Goal: Find specific page/section: Find specific page/section

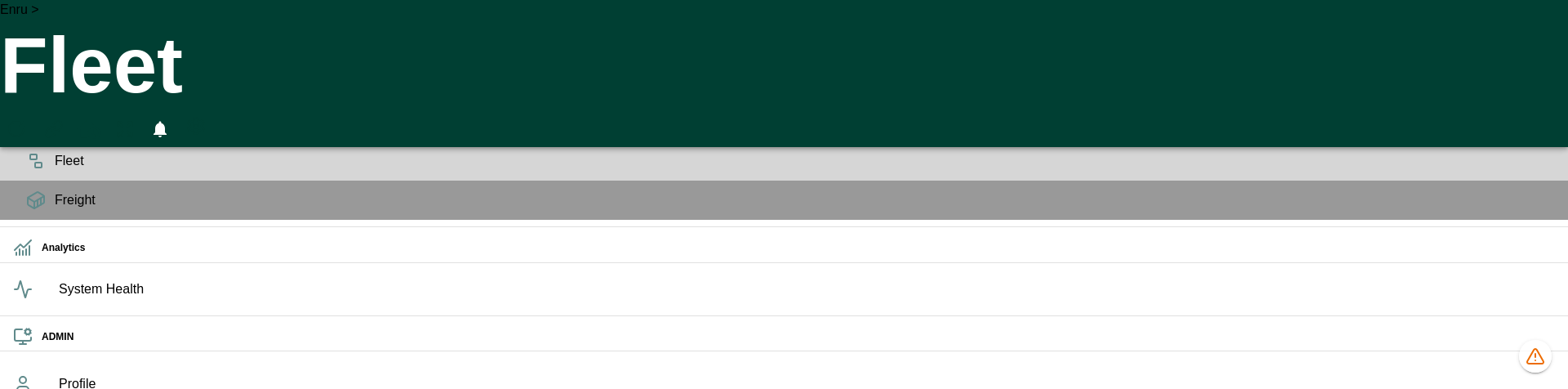
click at [9, 141] on div "Planning" at bounding box center [784, 122] width 1568 height 40
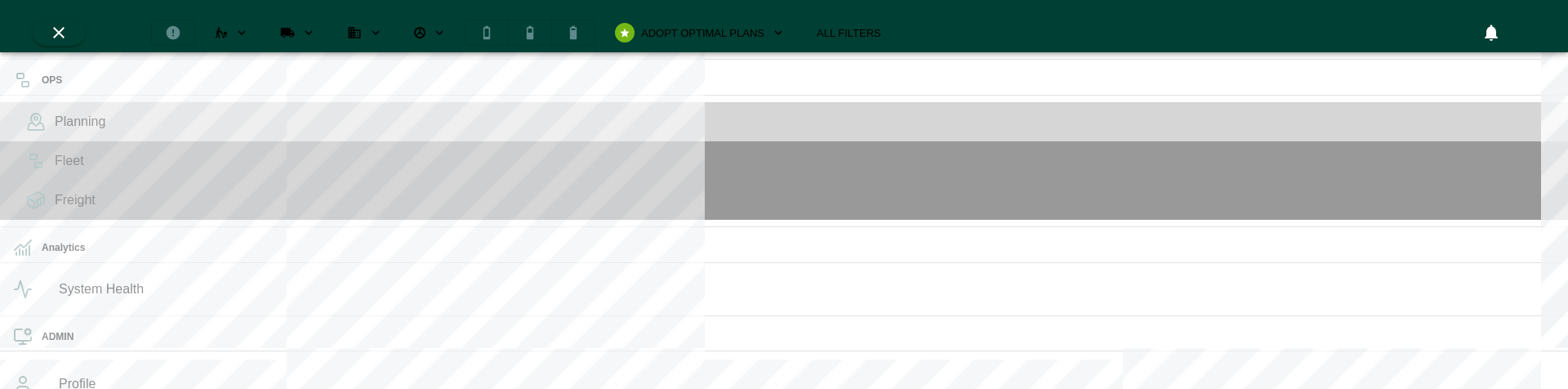
scroll to position [382, 304]
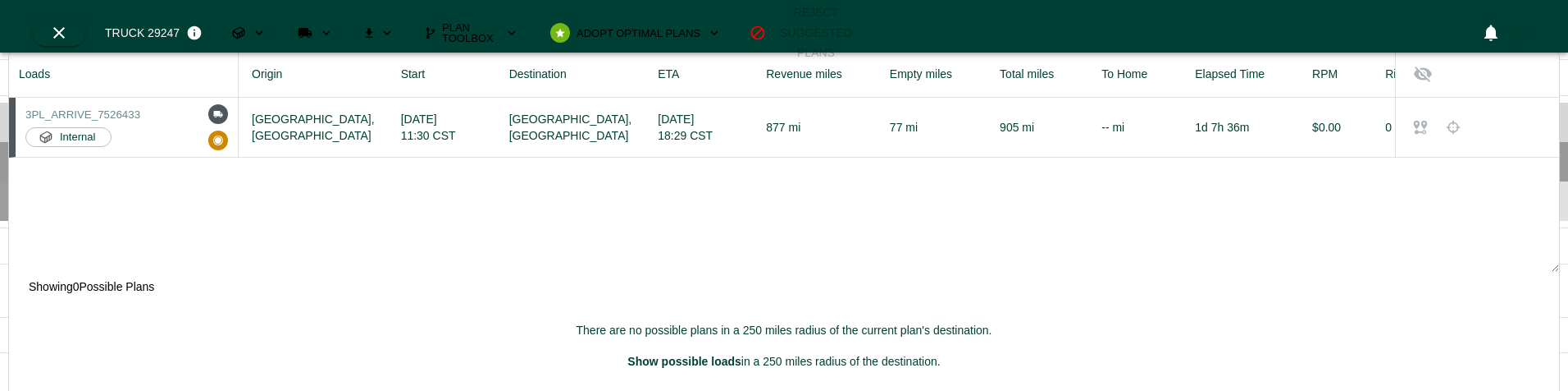
click at [26, 211] on icon at bounding box center [36, 201] width 20 height 20
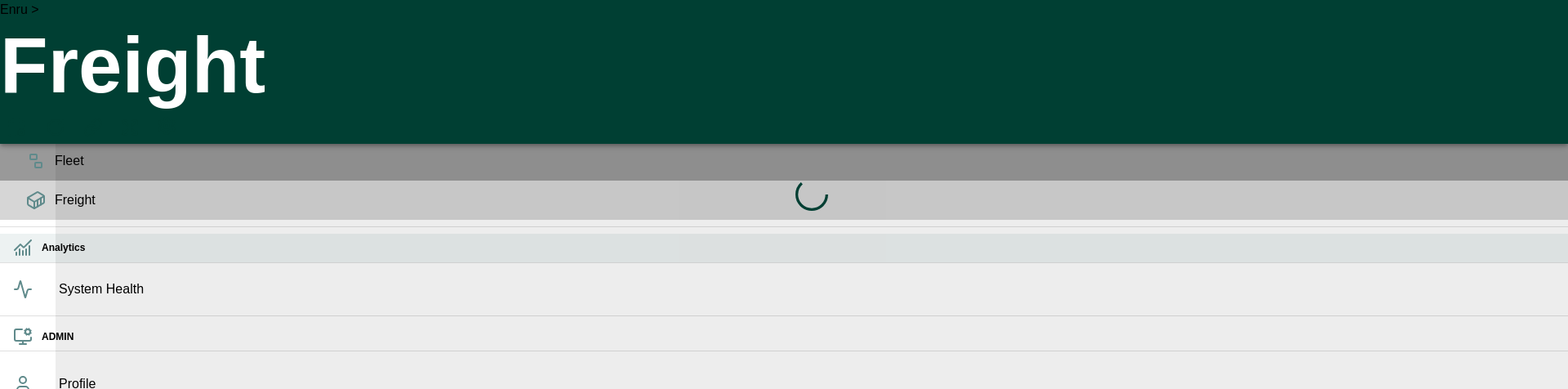
scroll to position [89, 0]
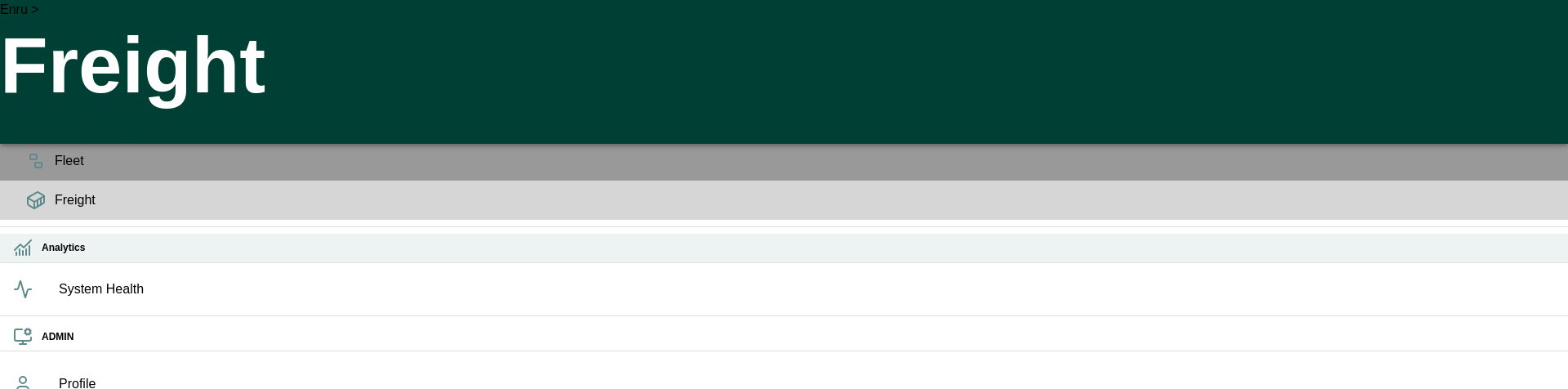
click at [23, 251] on icon at bounding box center [23, 252] width 0 height 4
click at [14, 237] on icon at bounding box center [23, 247] width 20 height 20
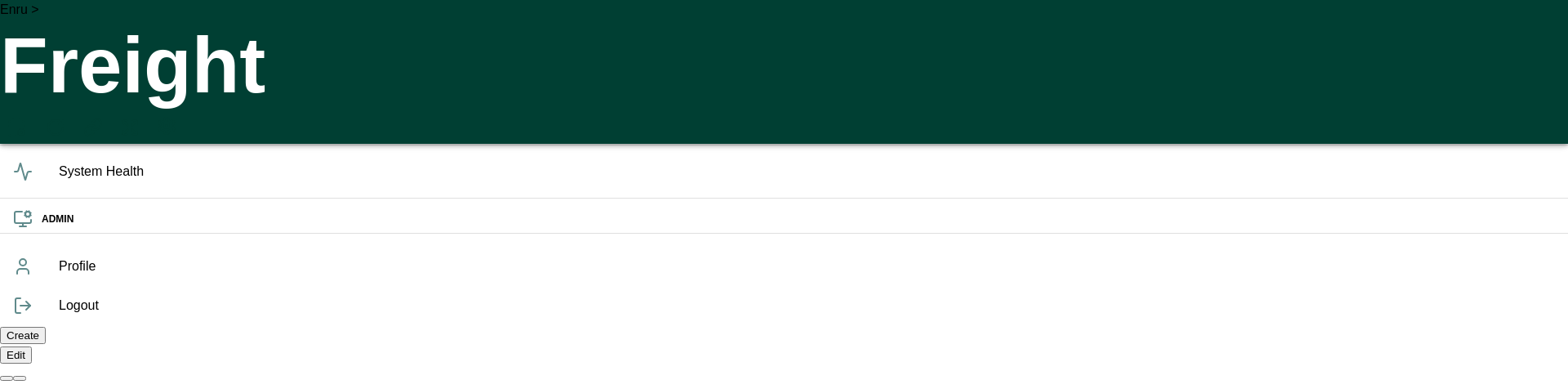
click at [16, 191] on div "System Health" at bounding box center [784, 171] width 1568 height 40
click at [18, 186] on ul "OPS Planning Fleet Freight Analytics Cluster Analysis Standard Cost Exec Summar…" at bounding box center [784, 152] width 1568 height 187
click at [18, 181] on icon at bounding box center [23, 171] width 20 height 20
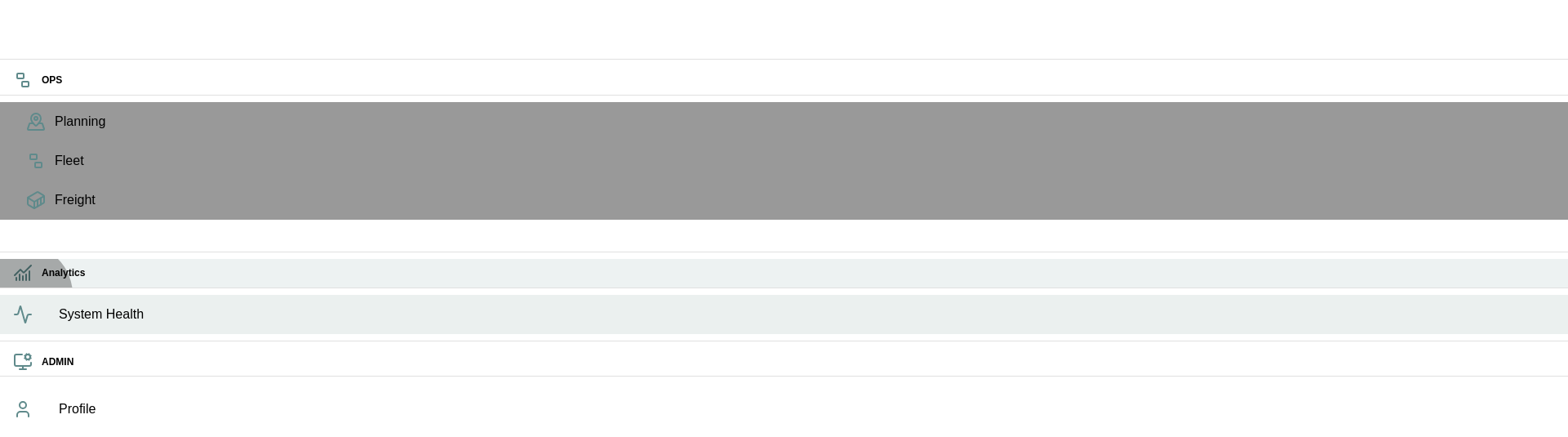
click at [22, 259] on div "Analytics" at bounding box center [784, 273] width 1568 height 28
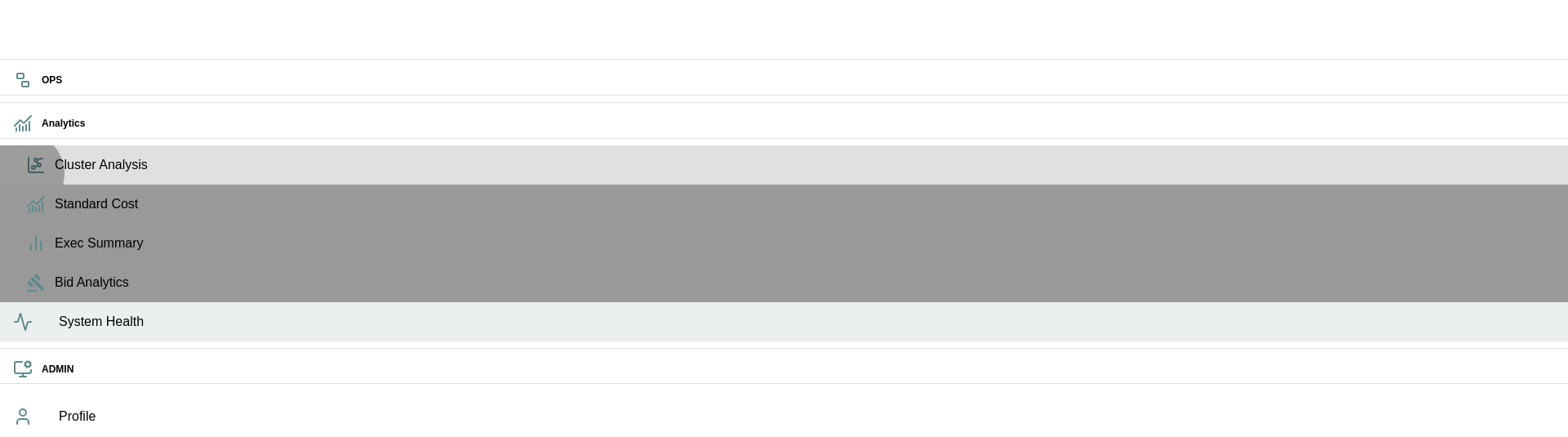
click at [55, 175] on span "Cluster Analysis" at bounding box center [804, 165] width 1500 height 20
